Goal: Information Seeking & Learning: Learn about a topic

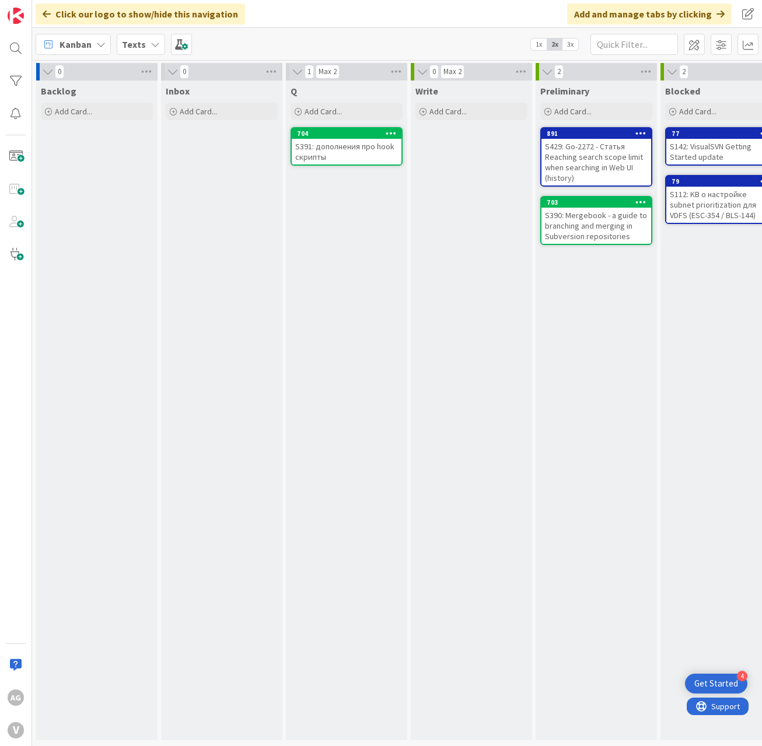
scroll to position [0, 365]
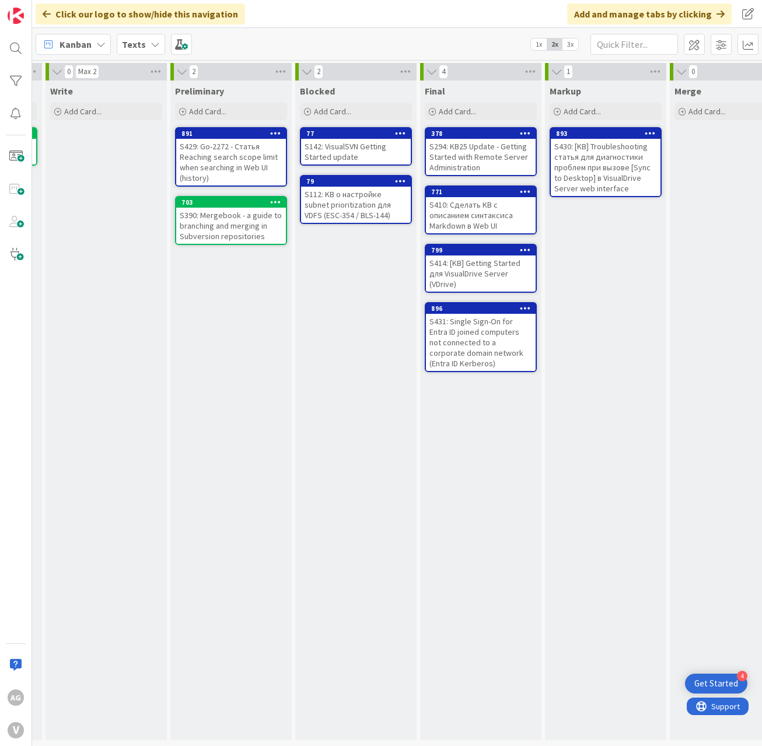
click at [589, 151] on div "S430: [KB] Troubleshooting статья для диагностики проблем при вызове [Sync to D…" at bounding box center [606, 167] width 110 height 57
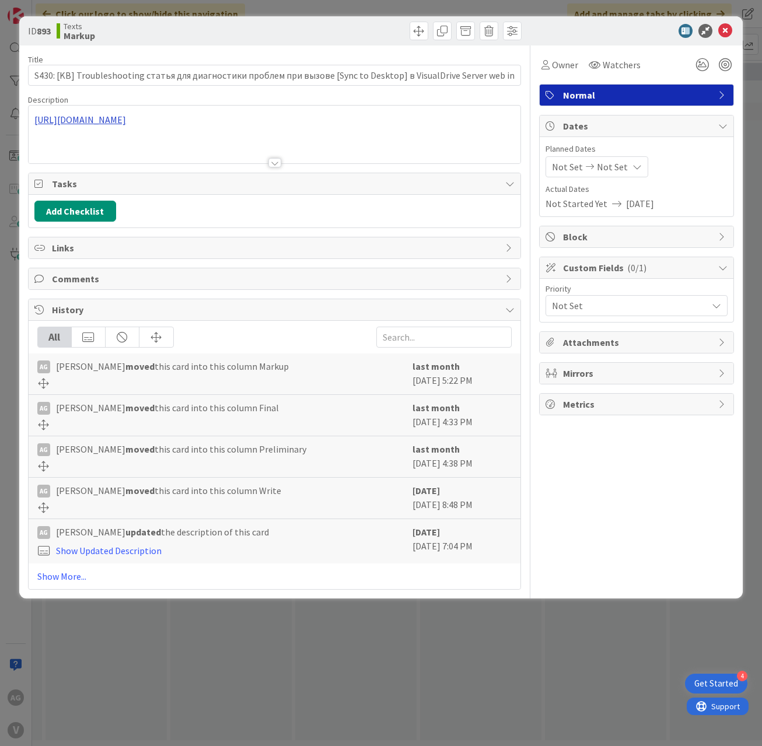
click at [137, 124] on div "[URL][DOMAIN_NAME]" at bounding box center [275, 135] width 493 height 58
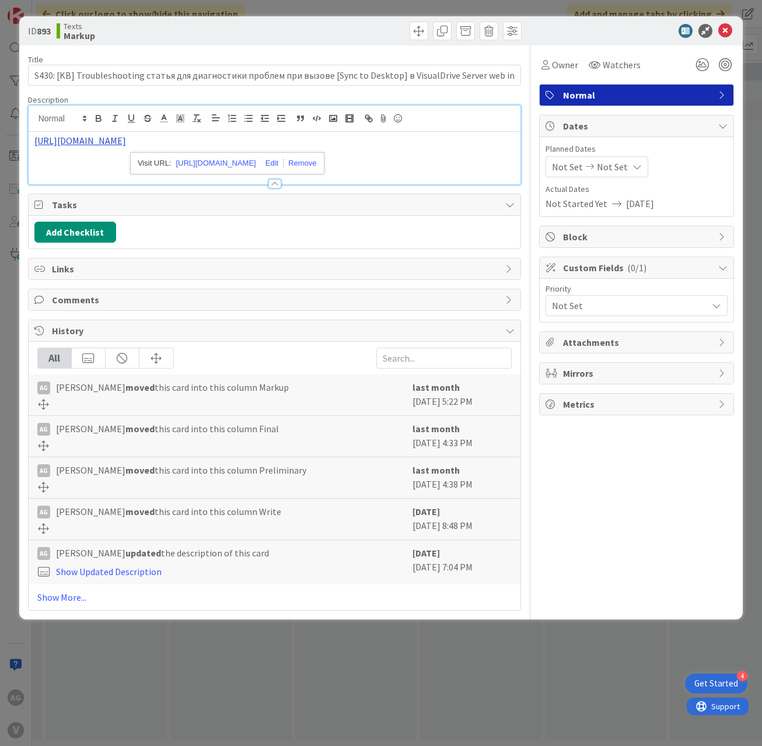
click at [126, 139] on link "[URL][DOMAIN_NAME]" at bounding box center [80, 141] width 92 height 12
click at [729, 29] on icon at bounding box center [725, 31] width 14 height 14
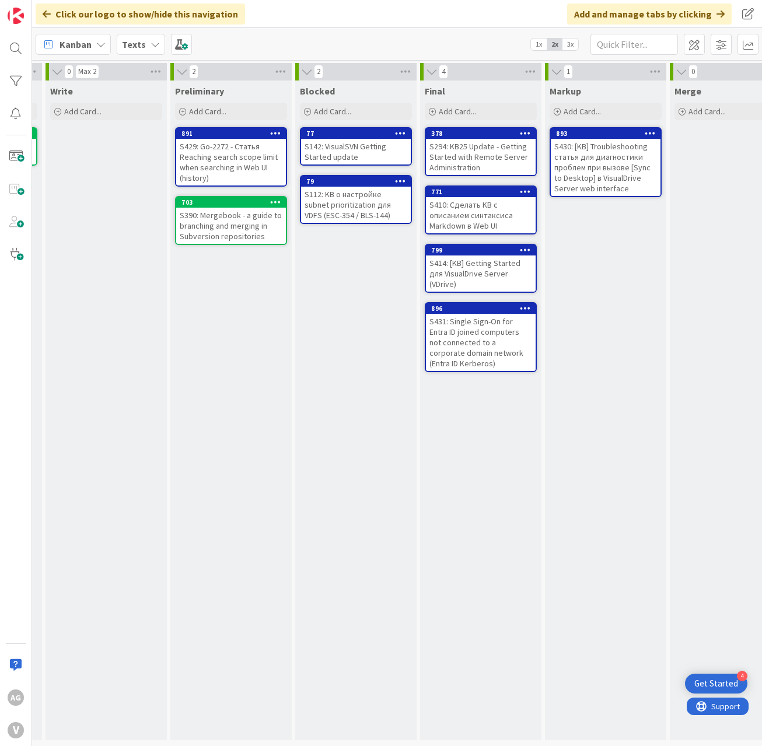
click at [234, 160] on div "S429: Go-2272 - Статья Reaching search scope limit when searching in Web UI (hi…" at bounding box center [231, 162] width 110 height 47
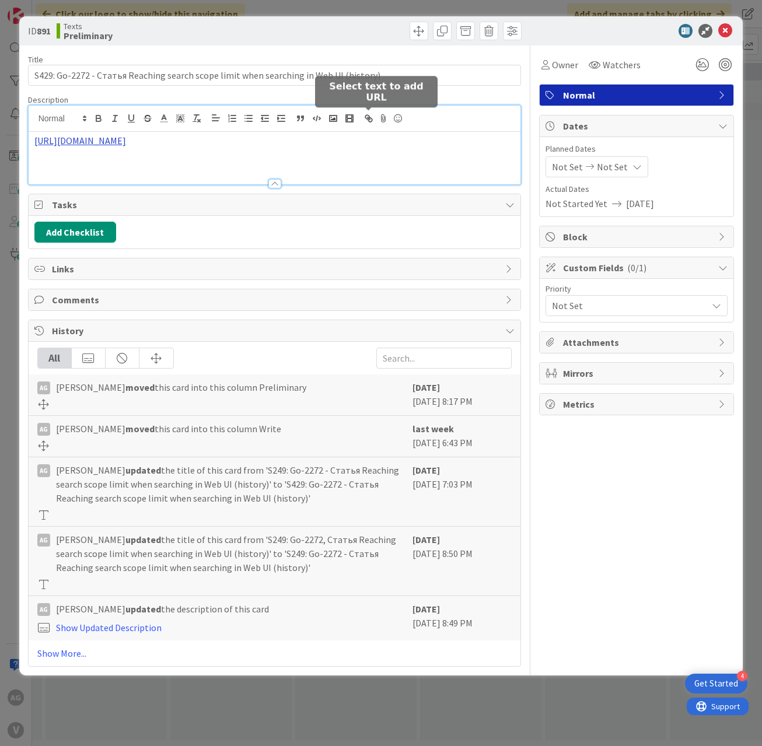
click at [371, 122] on div "[URL][DOMAIN_NAME]" at bounding box center [275, 145] width 493 height 79
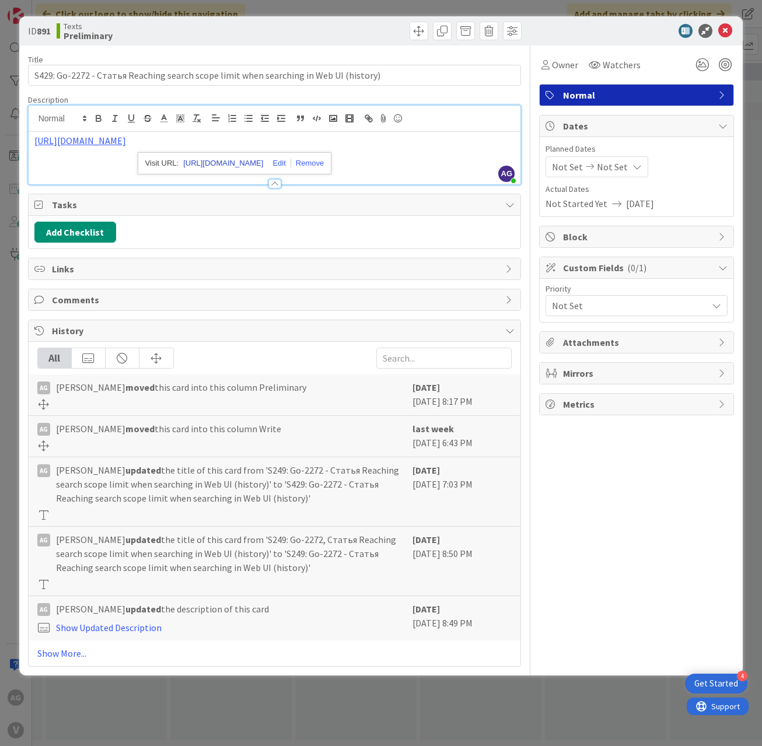
click at [210, 166] on link "[URL][DOMAIN_NAME]" at bounding box center [223, 163] width 80 height 15
click at [720, 33] on icon at bounding box center [725, 31] width 14 height 14
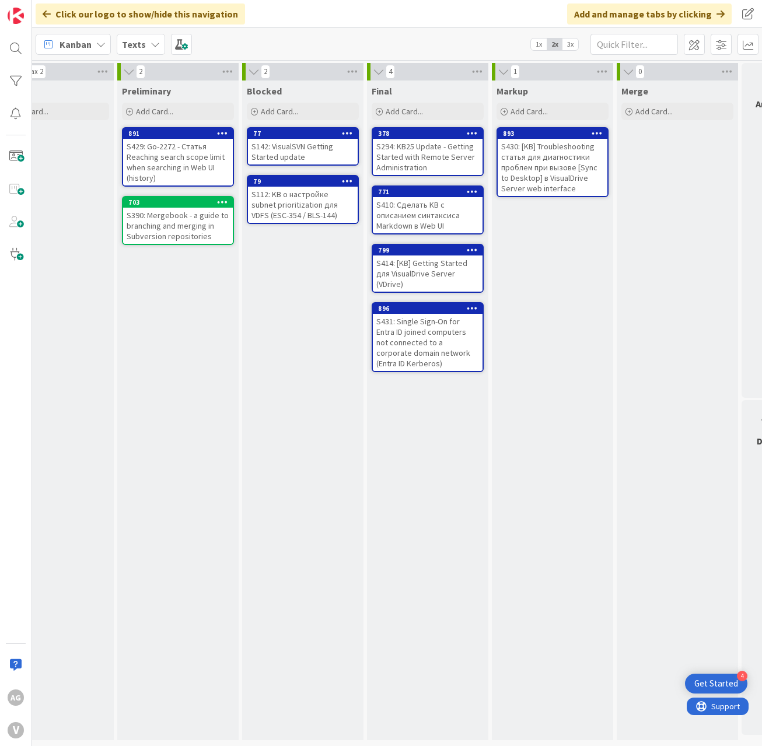
scroll to position [0, 469]
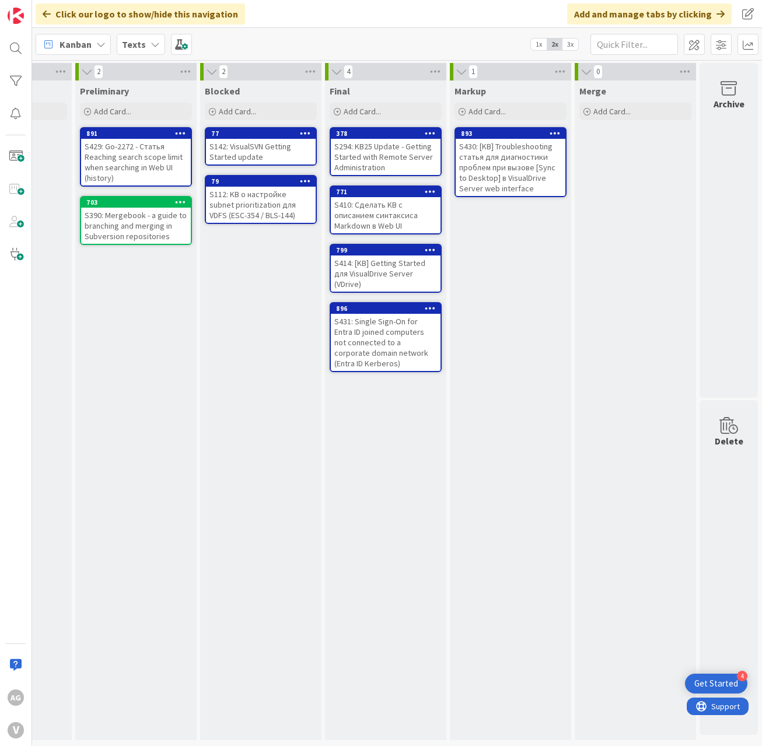
click at [370, 215] on div "S410: Сделать KB с описанием синтаксиса Markdown в Web UI" at bounding box center [386, 215] width 110 height 36
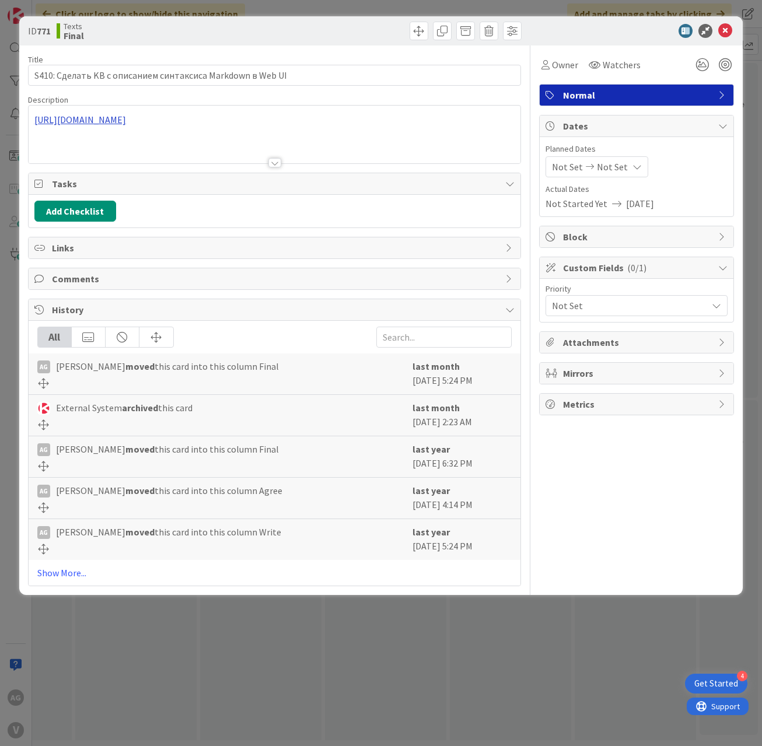
click at [193, 122] on div "[URL][DOMAIN_NAME]" at bounding box center [275, 135] width 493 height 58
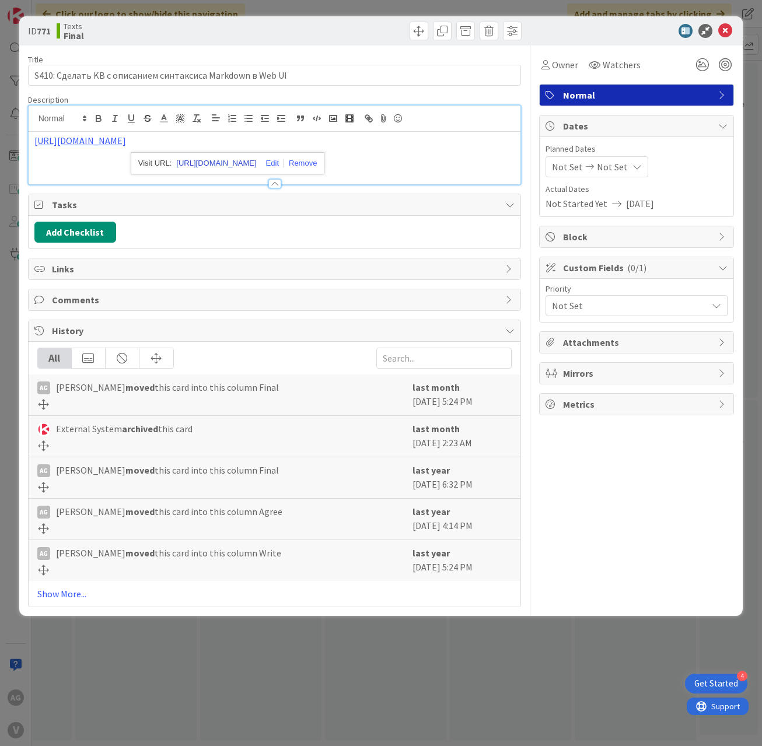
click at [187, 160] on link "[URL][DOMAIN_NAME]" at bounding box center [216, 163] width 80 height 15
click at [728, 34] on icon at bounding box center [725, 31] width 14 height 14
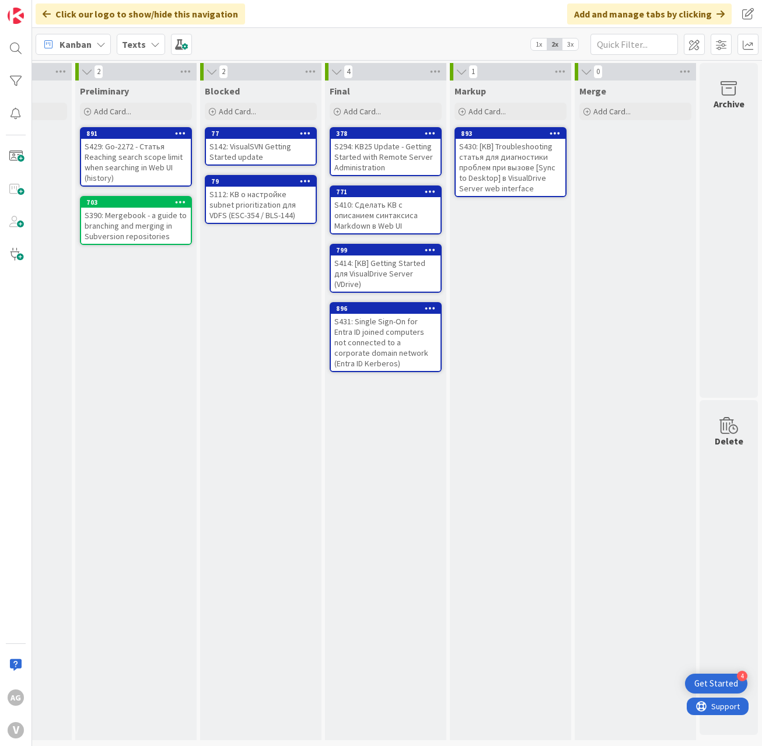
click at [123, 146] on div "S429: Go-2272 - Статья Reaching search scope limit when searching in Web UI (hi…" at bounding box center [136, 162] width 110 height 47
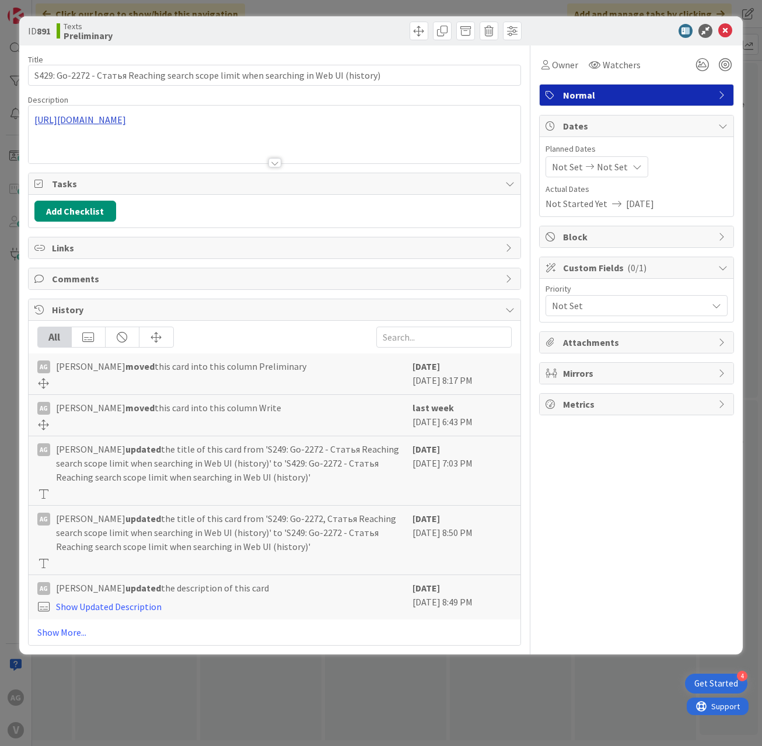
click at [175, 120] on div "[URL][DOMAIN_NAME]" at bounding box center [275, 135] width 493 height 58
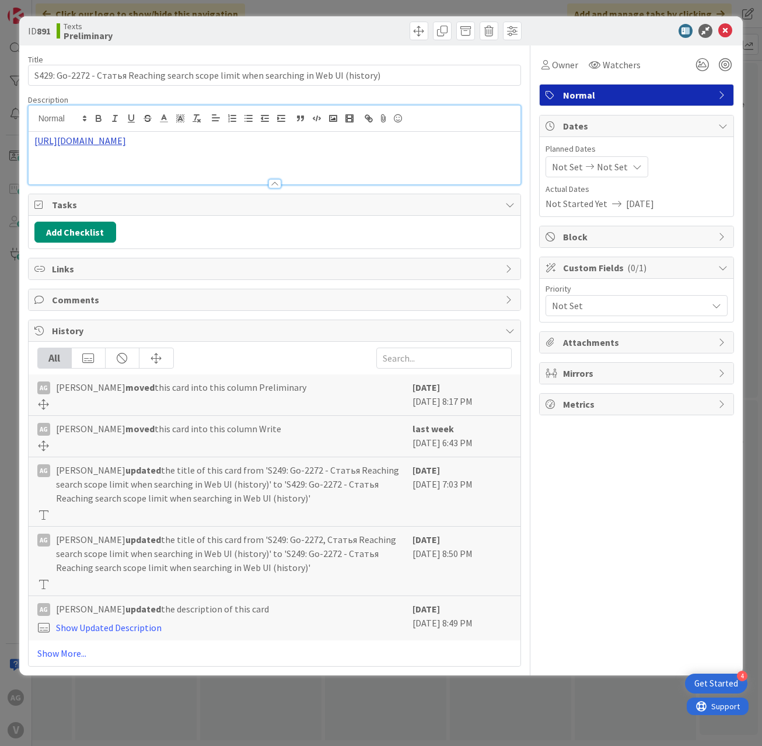
click at [126, 142] on link "[URL][DOMAIN_NAME]" at bounding box center [80, 141] width 92 height 12
click at [126, 144] on link "[URL][DOMAIN_NAME]" at bounding box center [80, 141] width 92 height 12
click at [212, 164] on link "[URL][DOMAIN_NAME]" at bounding box center [223, 163] width 80 height 15
click at [732, 29] on icon at bounding box center [725, 31] width 14 height 14
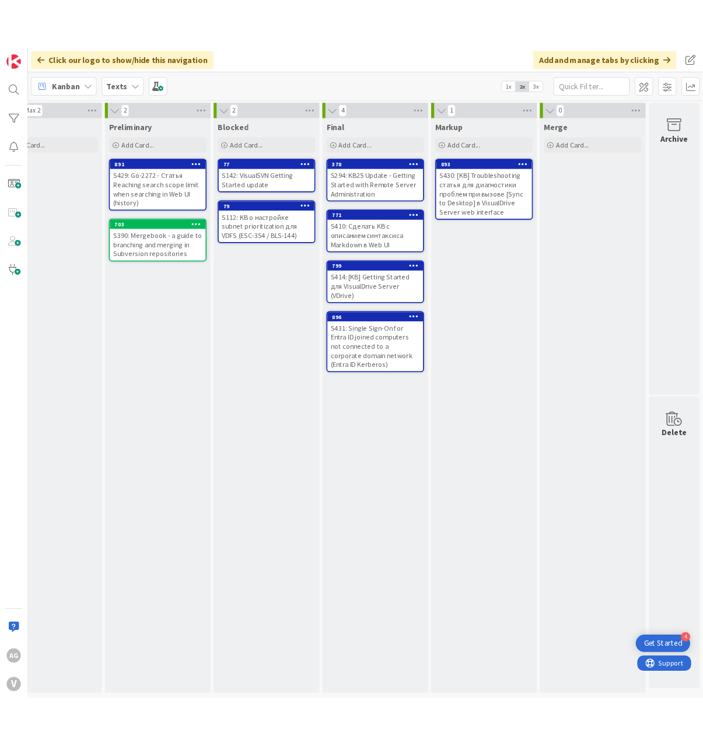
scroll to position [0, 420]
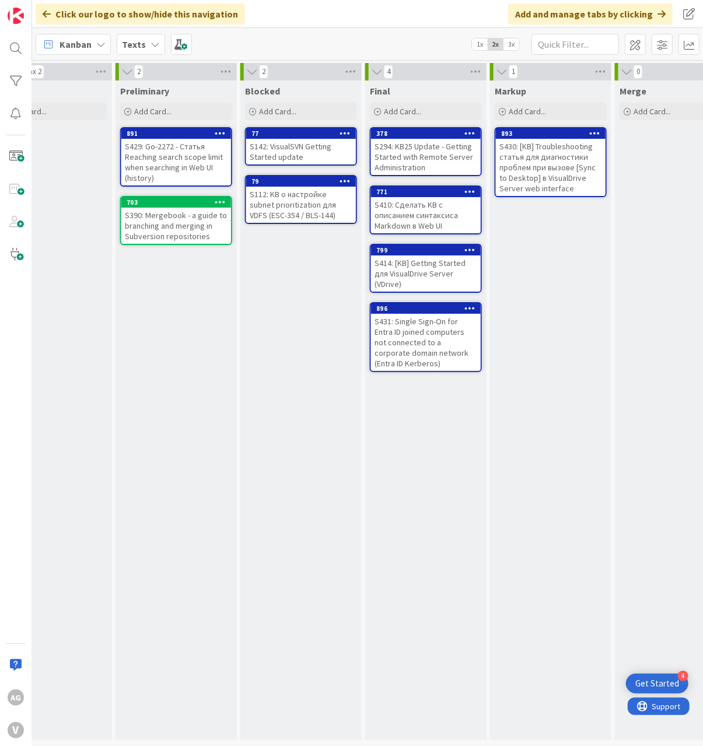
click at [441, 222] on div "S410: Сделать KB с описанием синтаксиса Markdown в Web UI" at bounding box center [426, 215] width 110 height 36
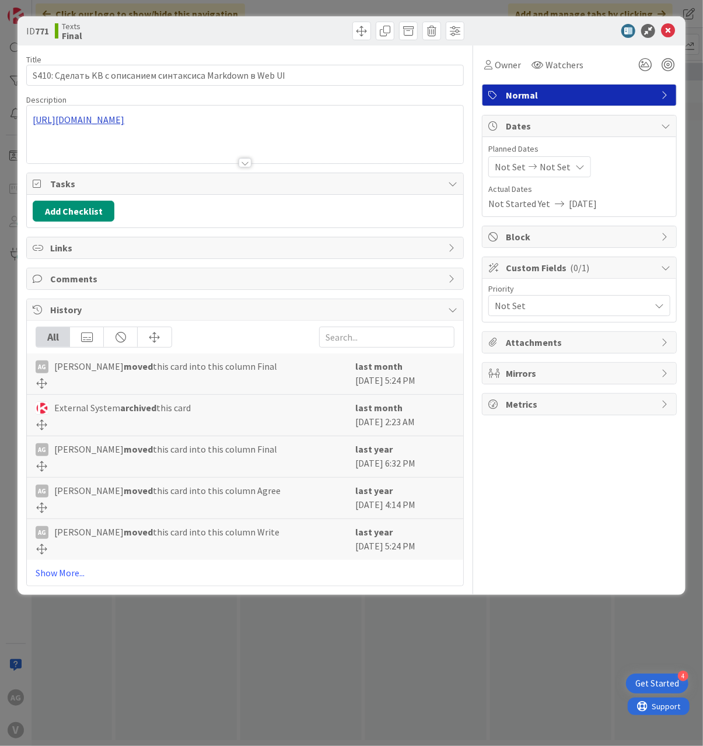
click at [361, 117] on div "[URL][DOMAIN_NAME]" at bounding box center [245, 135] width 437 height 58
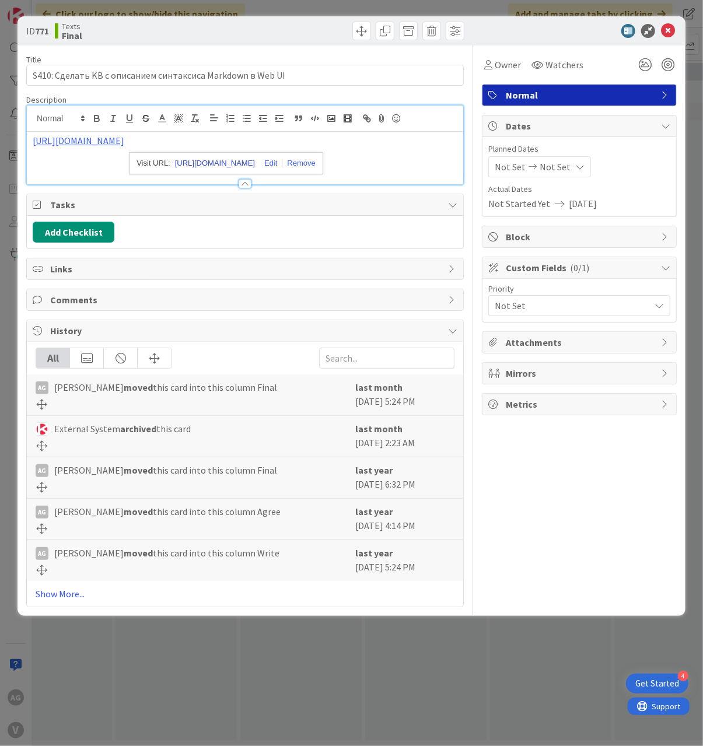
click at [255, 158] on link "[URL][DOMAIN_NAME]" at bounding box center [215, 163] width 80 height 15
click at [671, 29] on icon at bounding box center [668, 31] width 14 height 14
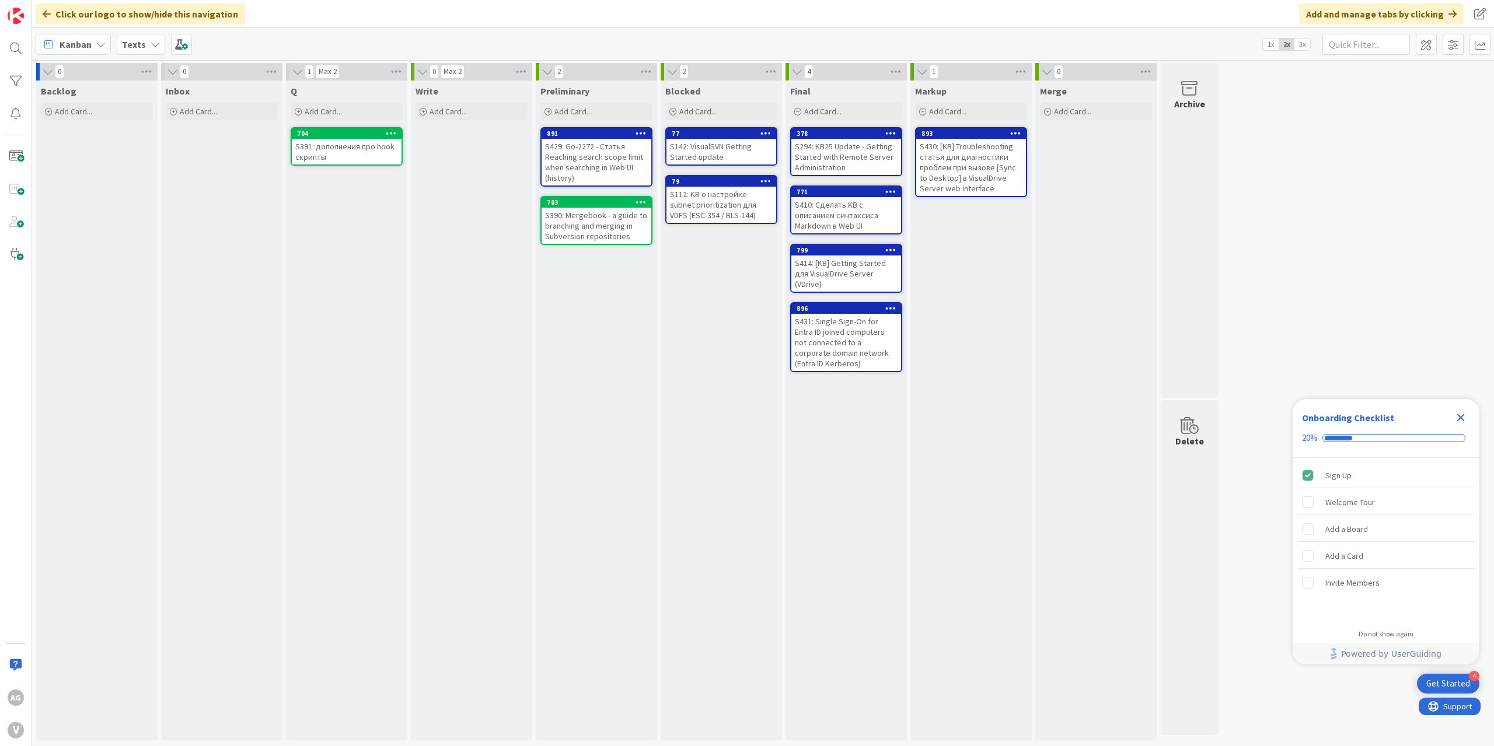
click at [912, 442] on div "Markup Add Card... 893 S430: [KB] Troubleshooting статья для диагностики пробле…" at bounding box center [970, 411] width 121 height 660
click at [965, 149] on div "S430: [KB] Troubleshooting статья для диагностики проблем при вызове [Sync to D…" at bounding box center [971, 167] width 110 height 57
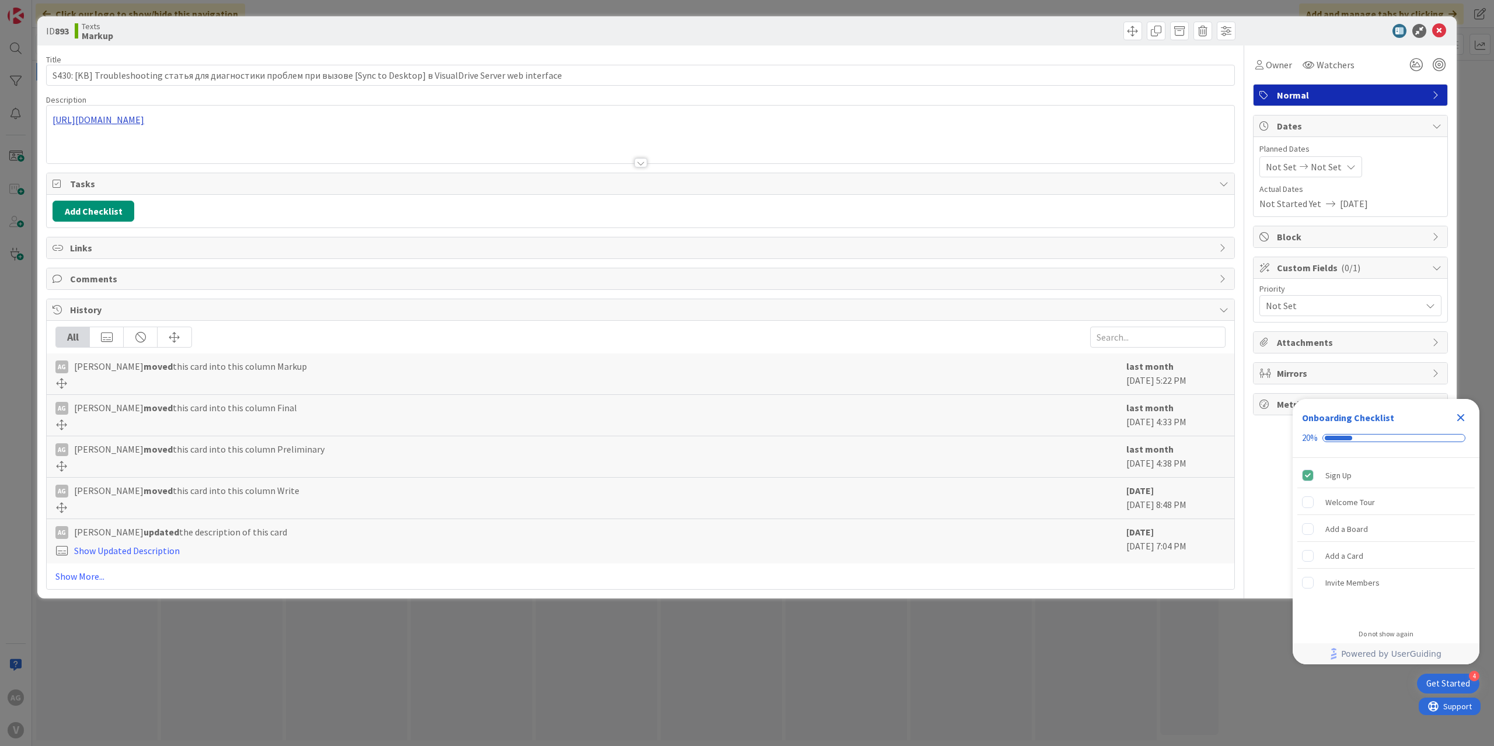
click at [417, 118] on div "[URL][DOMAIN_NAME]" at bounding box center [641, 135] width 1188 height 58
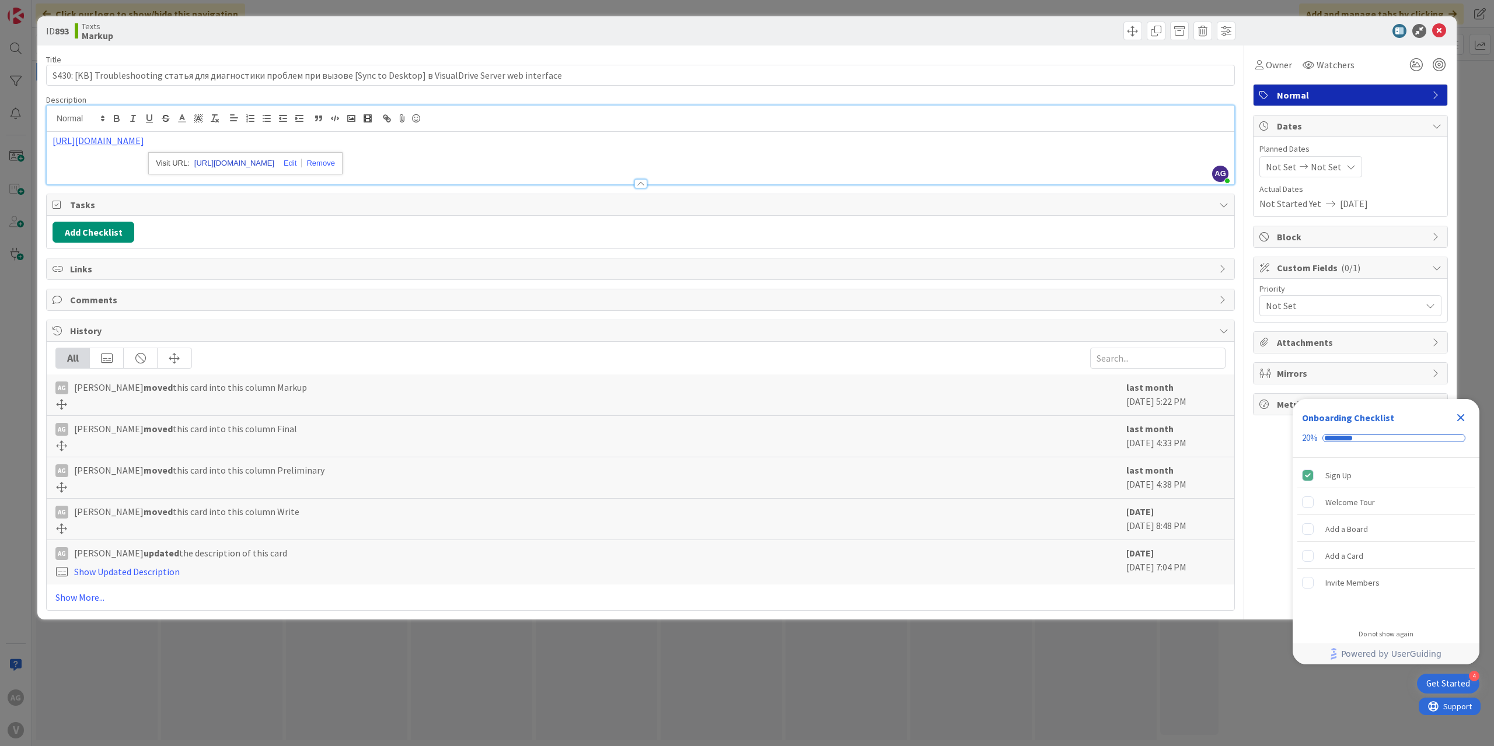
click at [242, 162] on link "[URL][DOMAIN_NAME]" at bounding box center [234, 163] width 80 height 15
click at [1441, 32] on icon at bounding box center [1439, 31] width 14 height 14
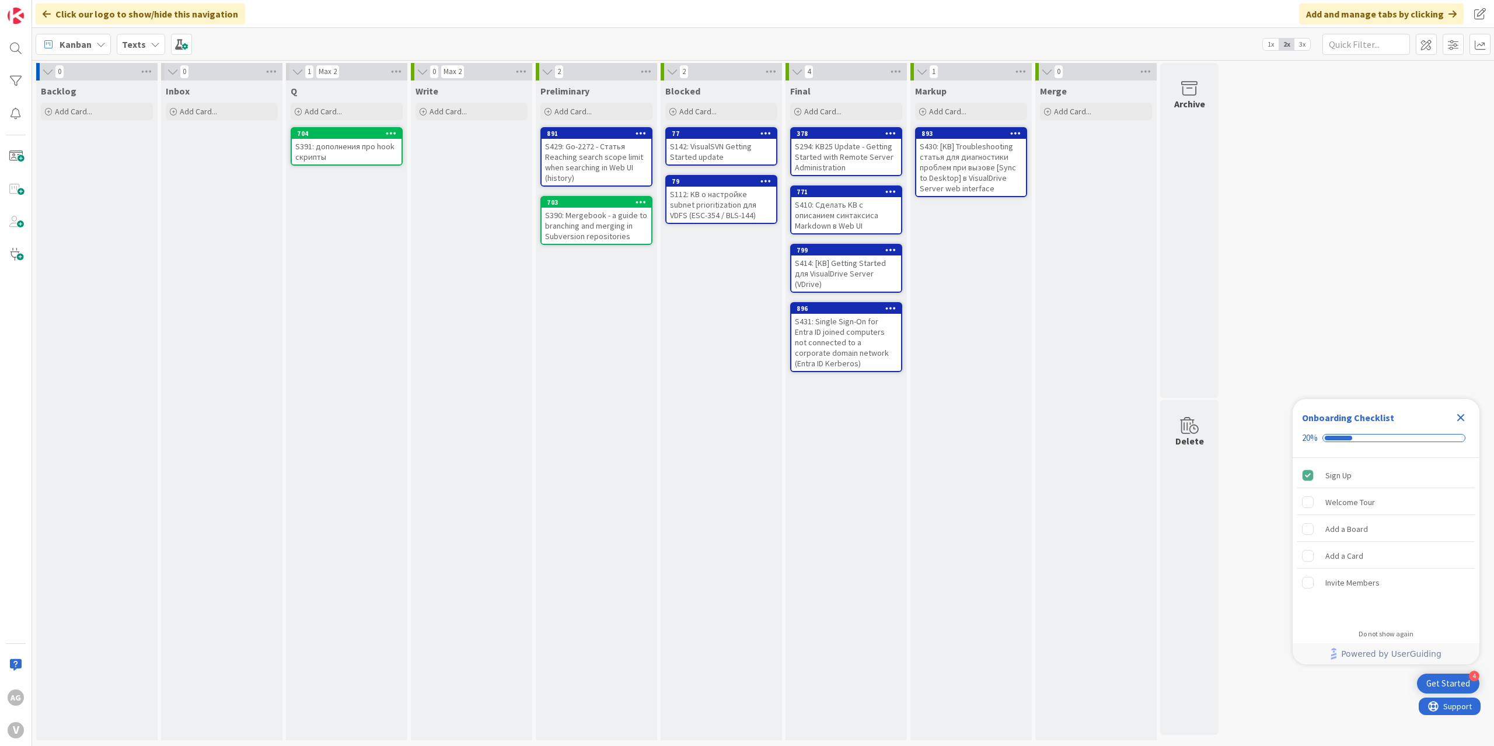
click at [847, 210] on div "S410: Сделать KB с описанием синтаксиса Markdown в Web UI" at bounding box center [846, 215] width 110 height 36
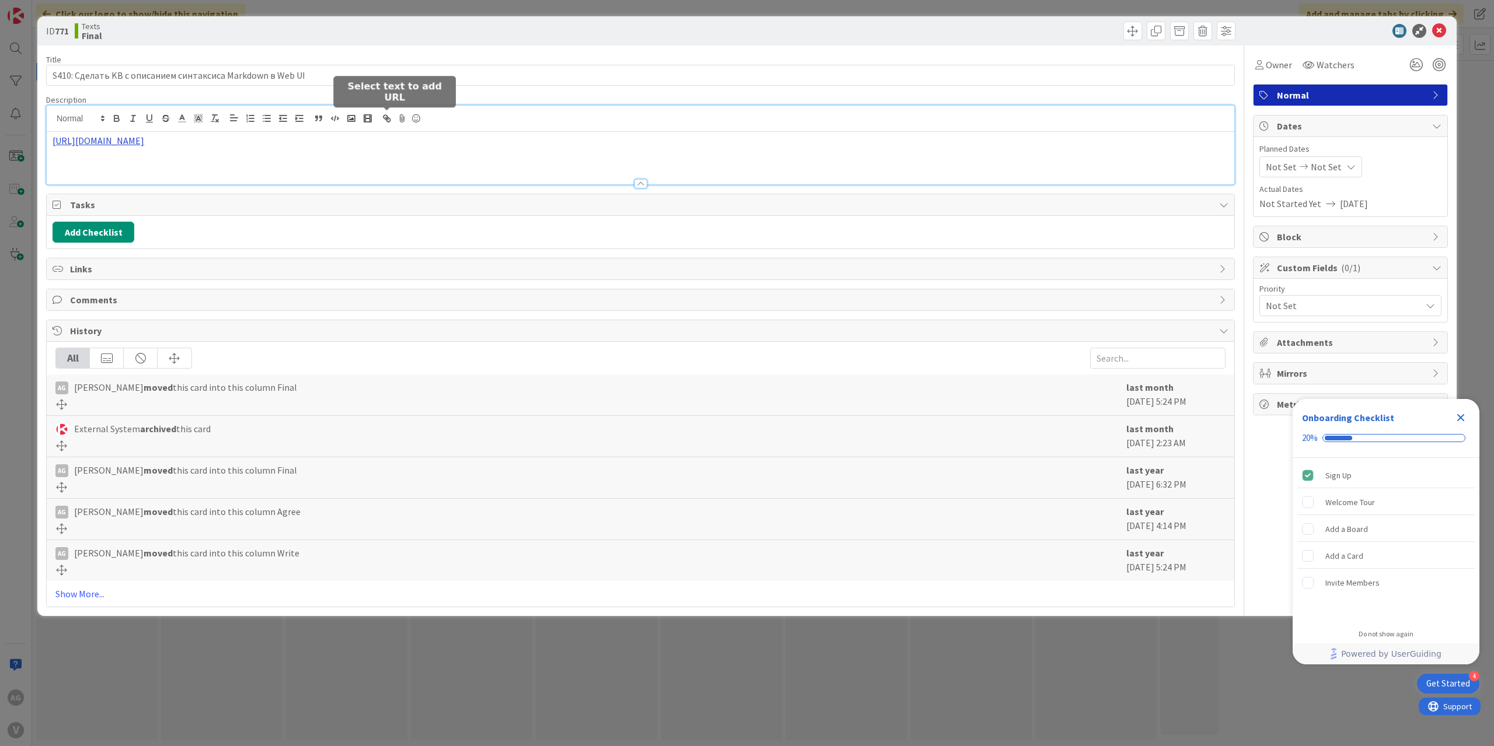
click at [393, 121] on div "[URL][DOMAIN_NAME]" at bounding box center [641, 145] width 1188 height 79
click at [245, 160] on link "[URL][DOMAIN_NAME]" at bounding box center [235, 163] width 80 height 15
